Goal: Find specific page/section

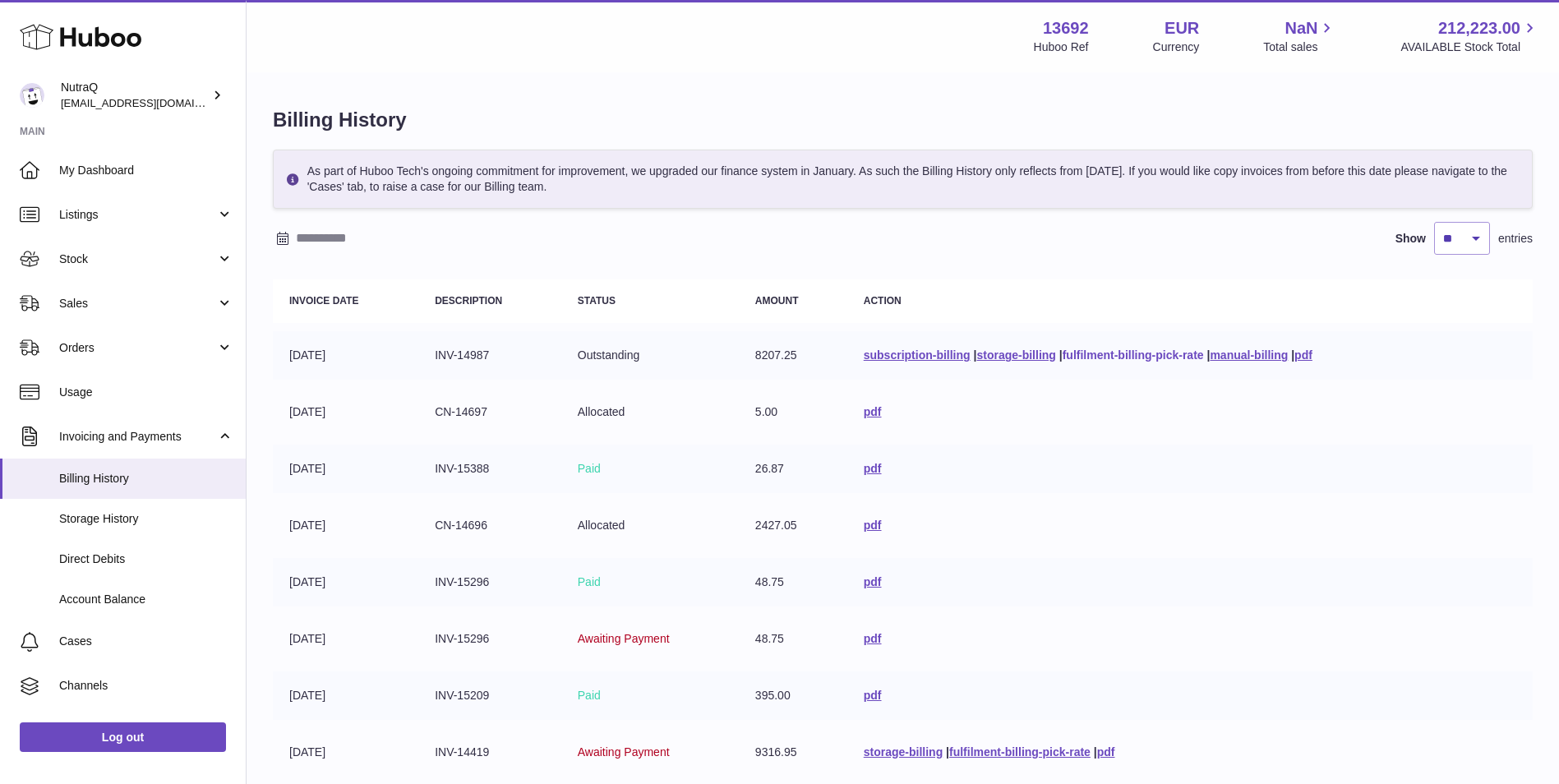
click at [1110, 352] on link "fulfilment-billing-pick-rate" at bounding box center [1133, 354] width 141 height 13
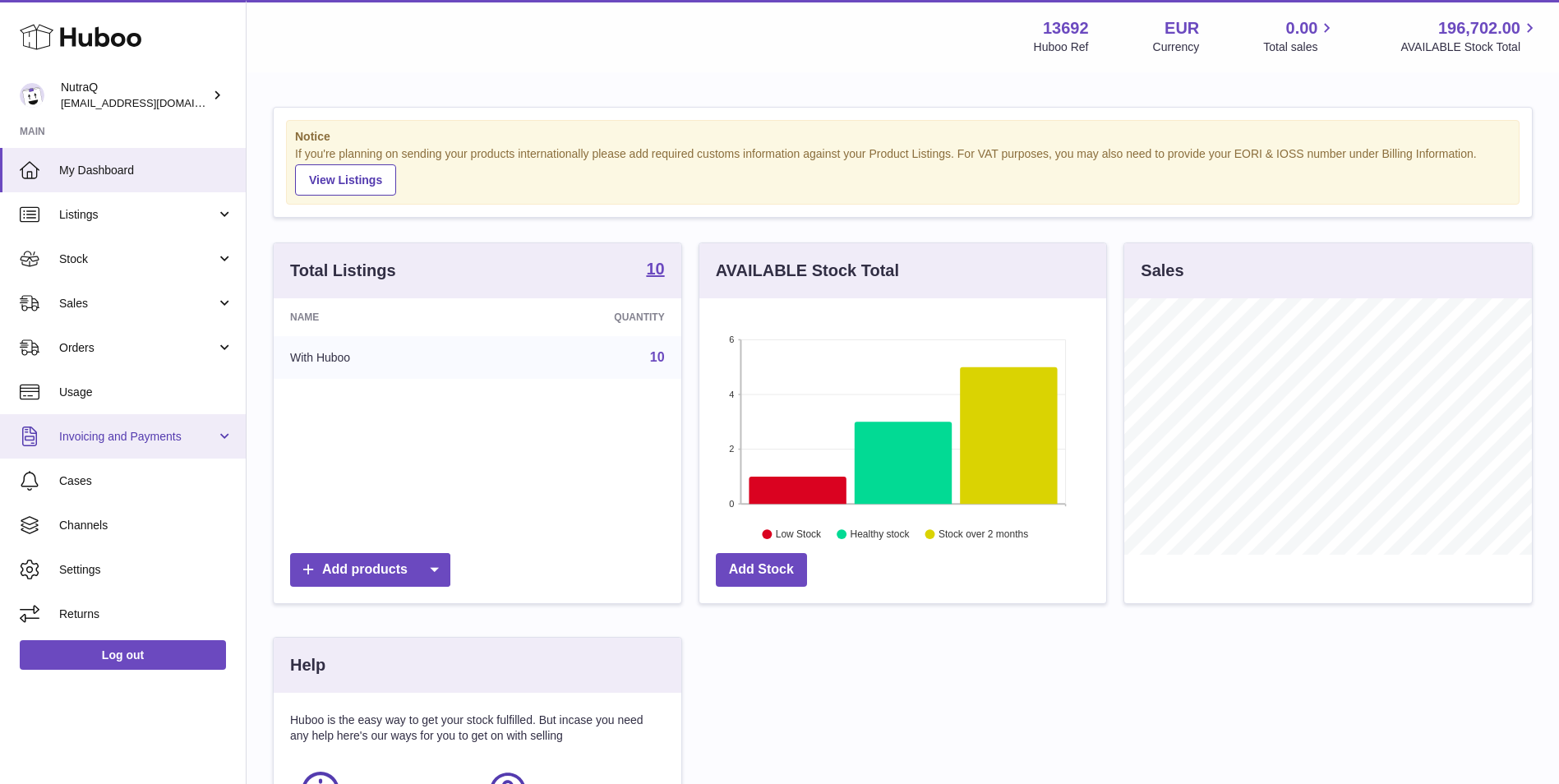
scroll to position [256, 407]
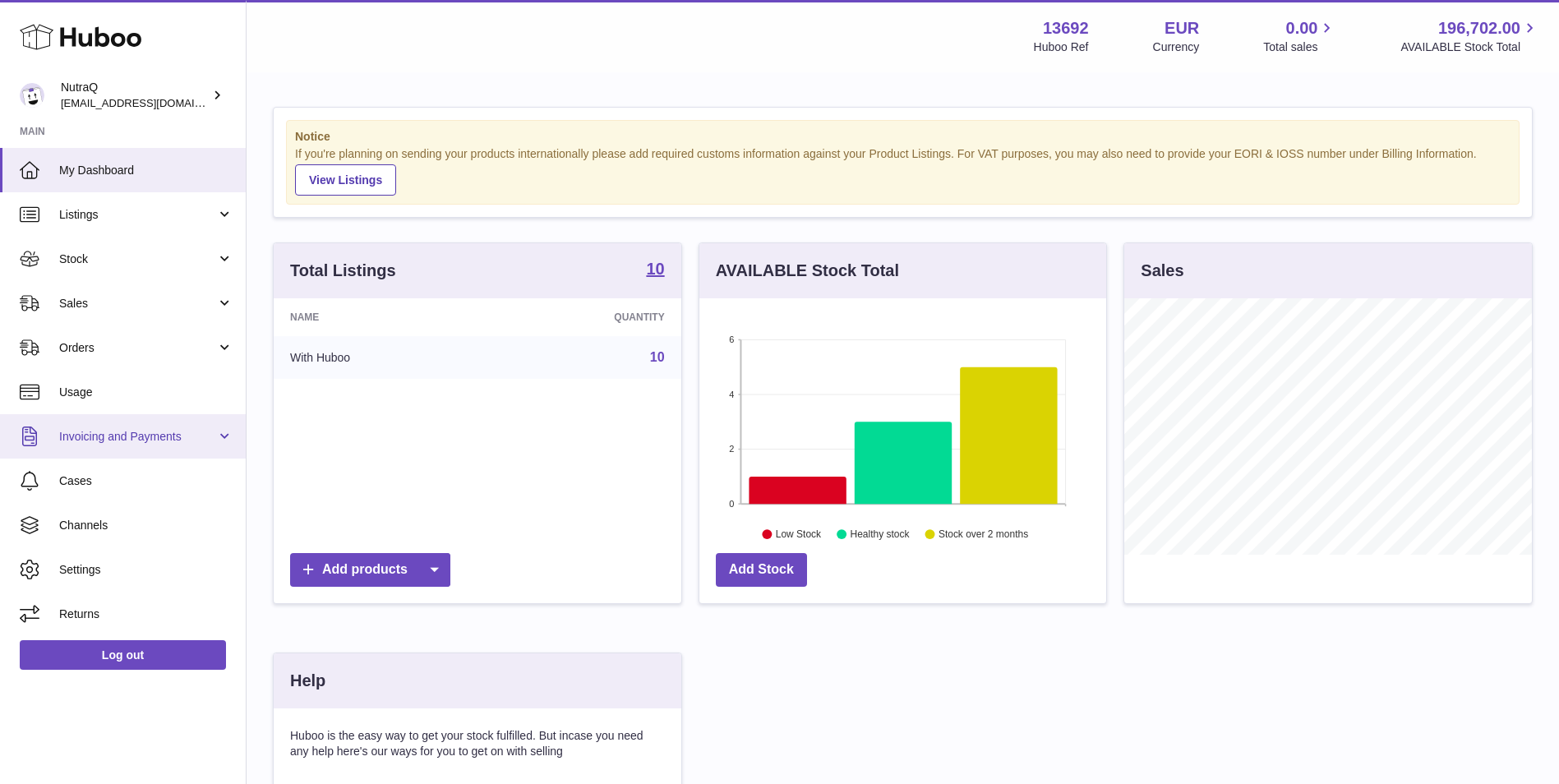
click at [220, 435] on link "Invoicing and Payments" at bounding box center [122, 436] width 246 height 45
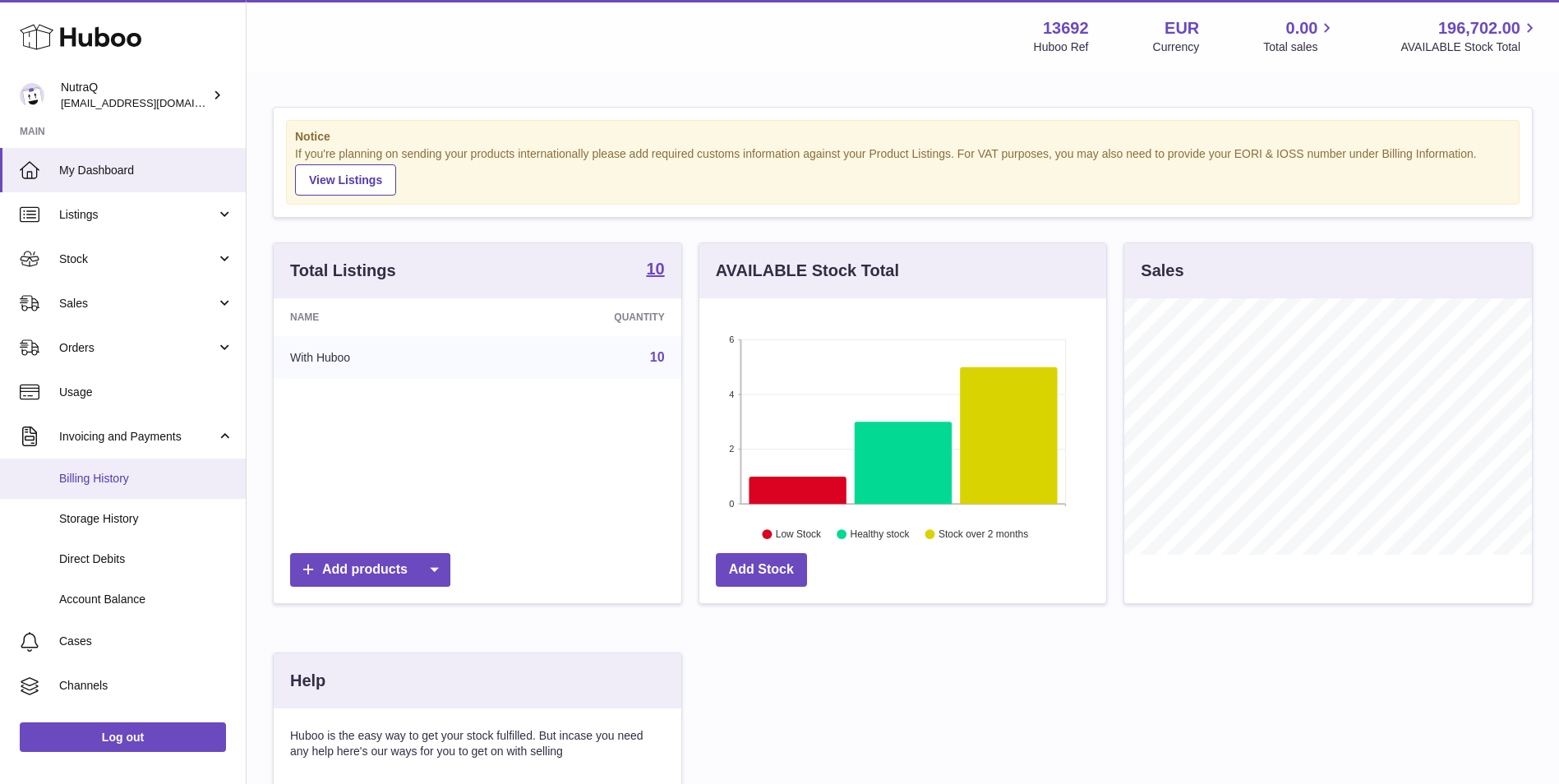
click at [95, 471] on span "Billing History" at bounding box center [146, 479] width 174 height 16
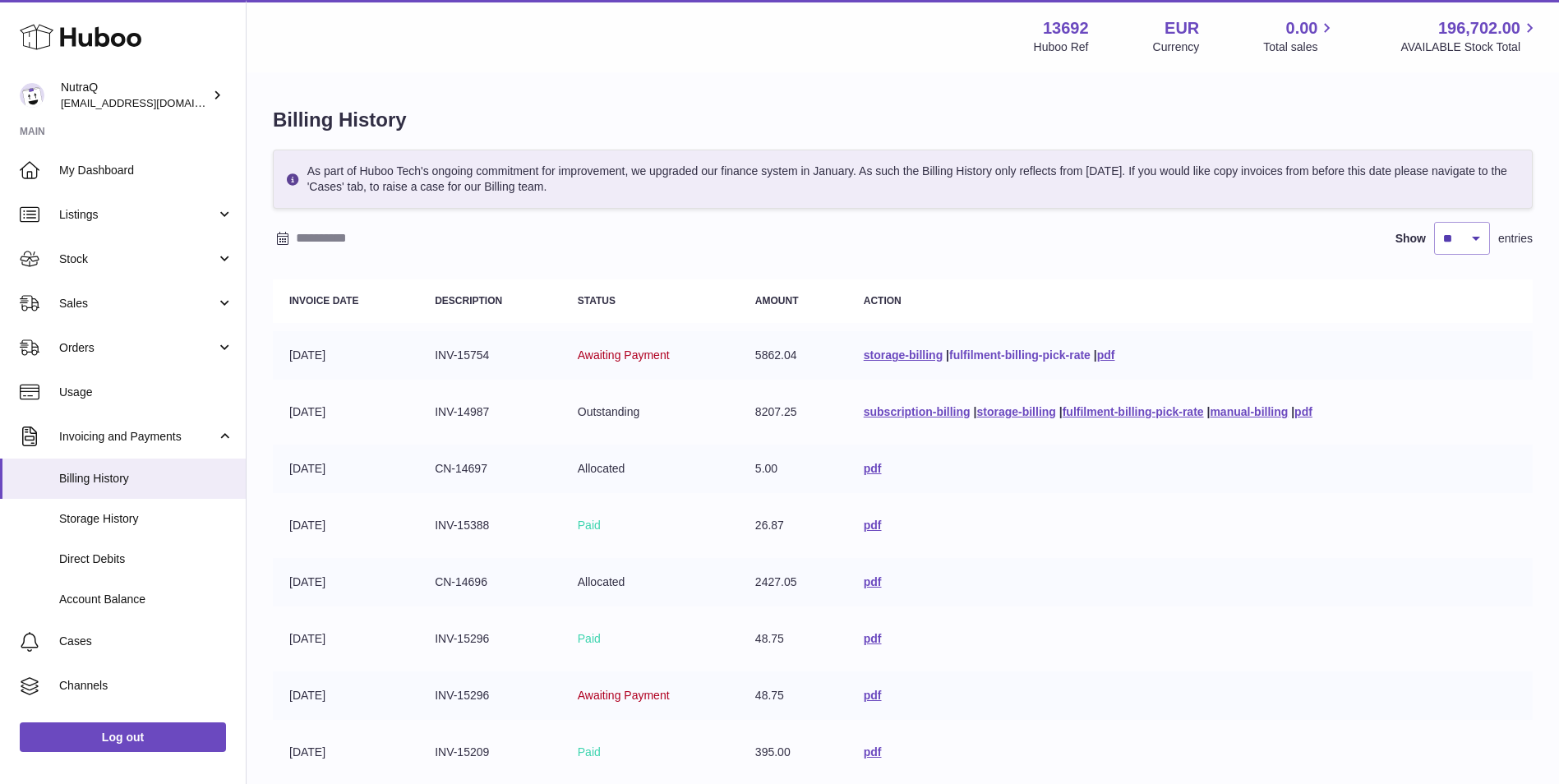
click at [965, 353] on link "fulfilment-billing-pick-rate" at bounding box center [1020, 354] width 141 height 13
